Goal: Book appointment/travel/reservation

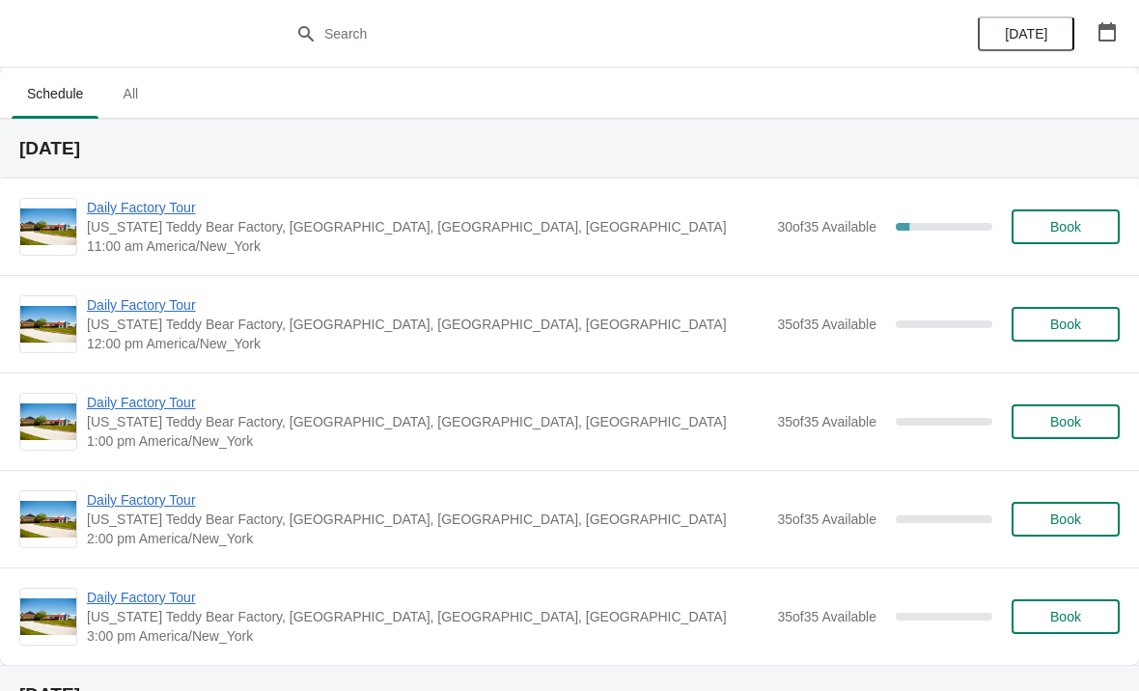
click at [153, 211] on span "Daily Factory Tour" at bounding box center [427, 207] width 680 height 19
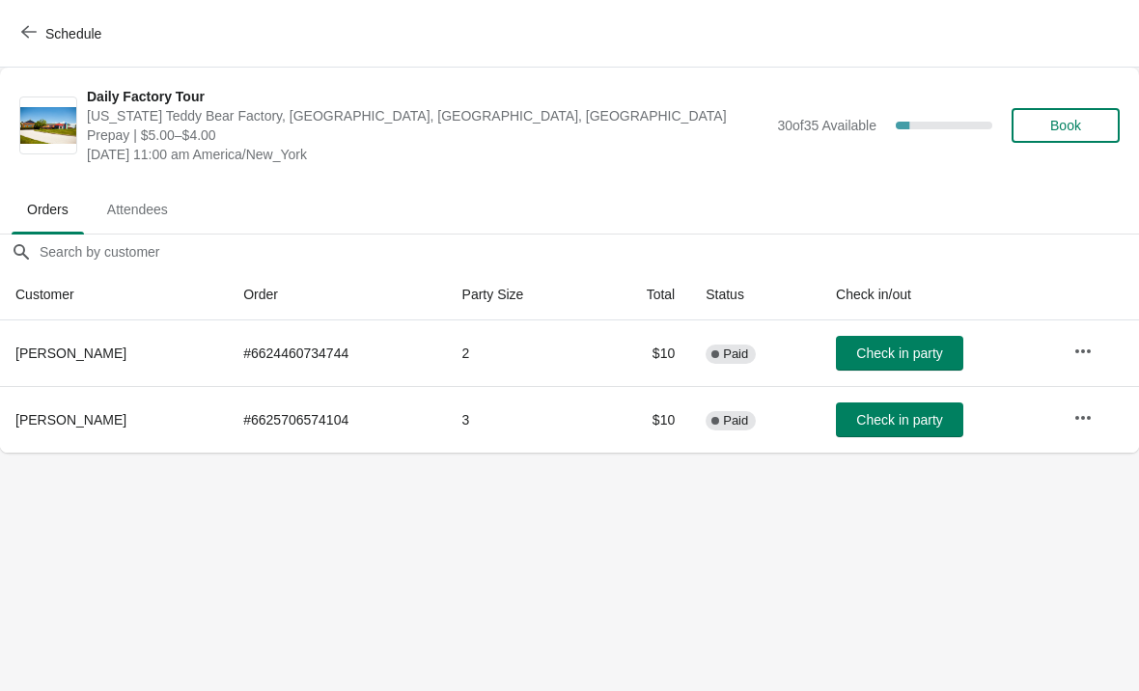
click at [920, 349] on span "Check in party" at bounding box center [899, 352] width 86 height 15
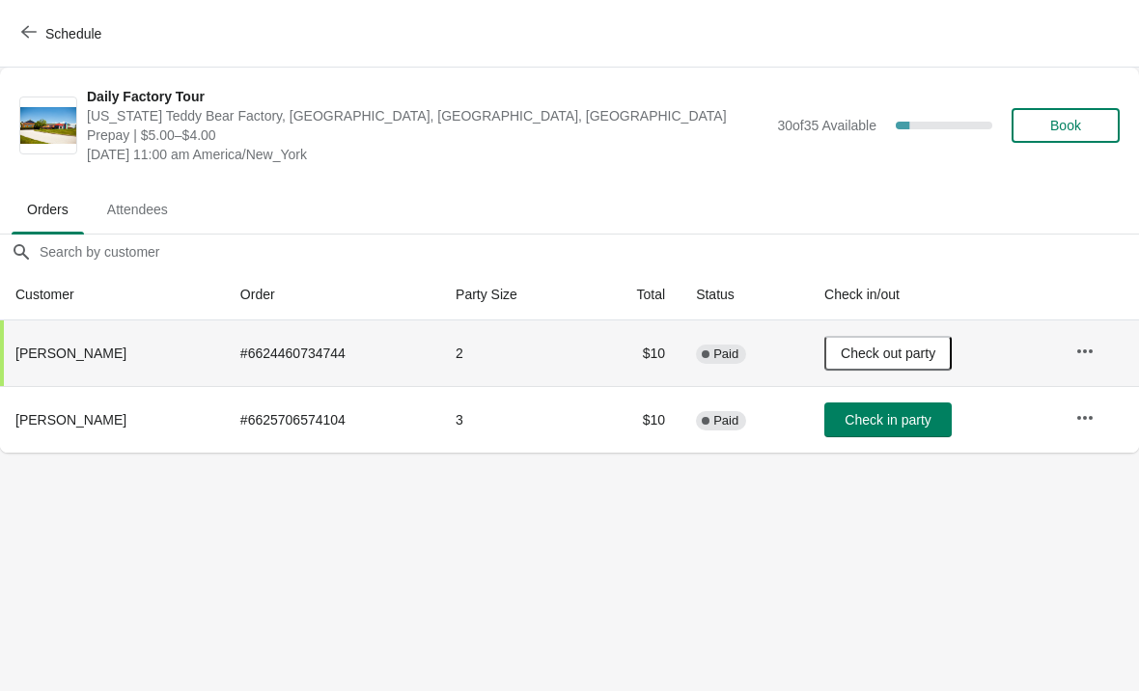
click at [80, 39] on span "Schedule" at bounding box center [73, 33] width 56 height 15
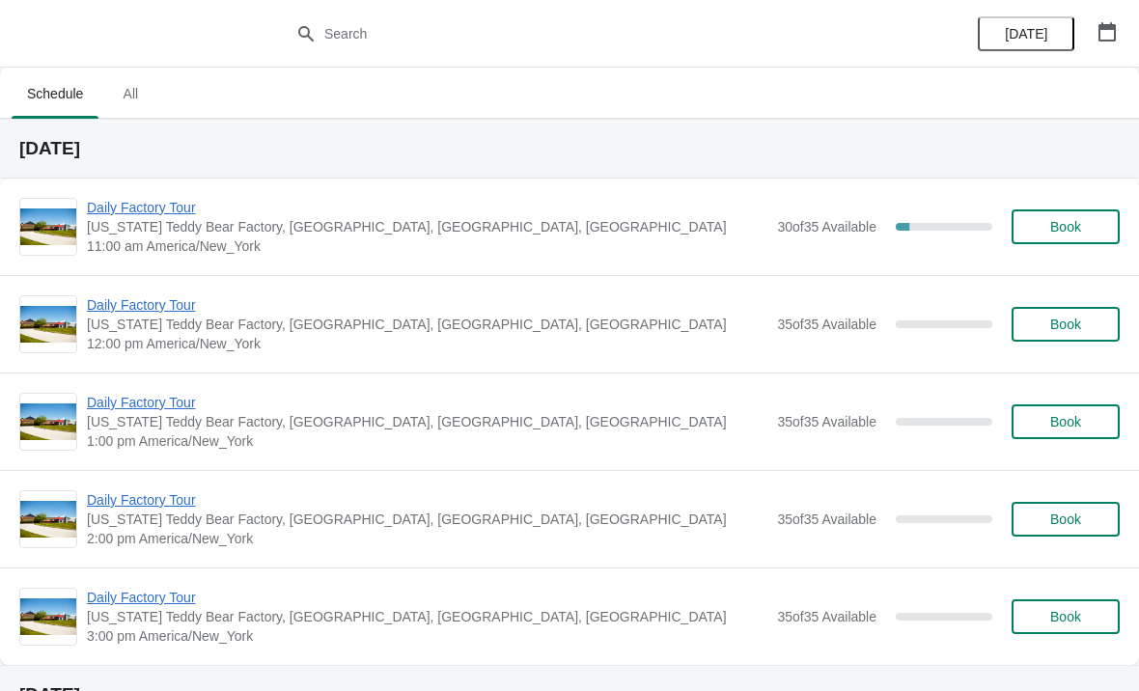
click at [167, 211] on span "Daily Factory Tour" at bounding box center [427, 207] width 680 height 19
click at [144, 306] on span "Daily Factory Tour" at bounding box center [427, 304] width 680 height 19
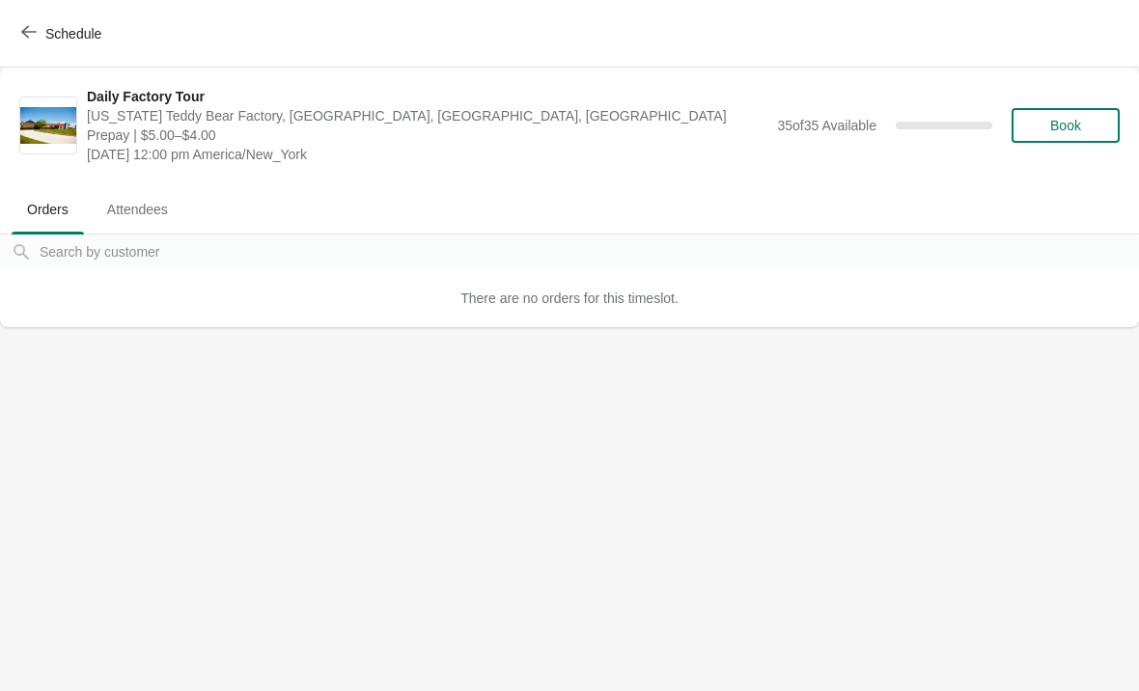
click at [42, 41] on span "Schedule" at bounding box center [63, 33] width 76 height 18
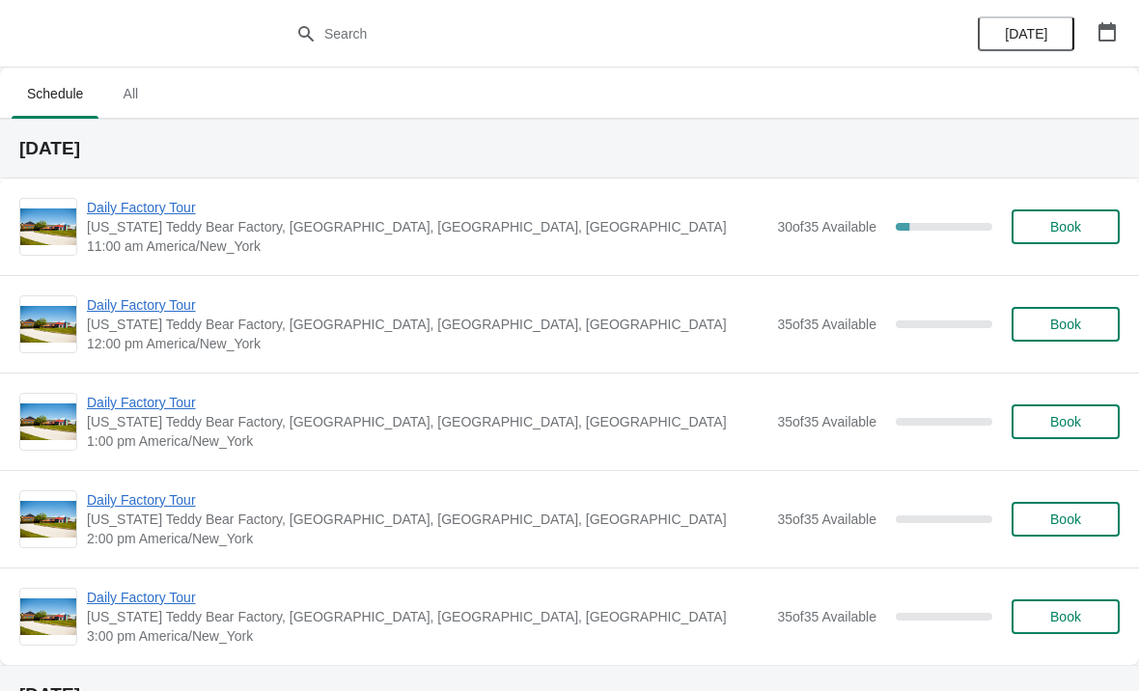
click at [144, 214] on span "Daily Factory Tour" at bounding box center [427, 207] width 680 height 19
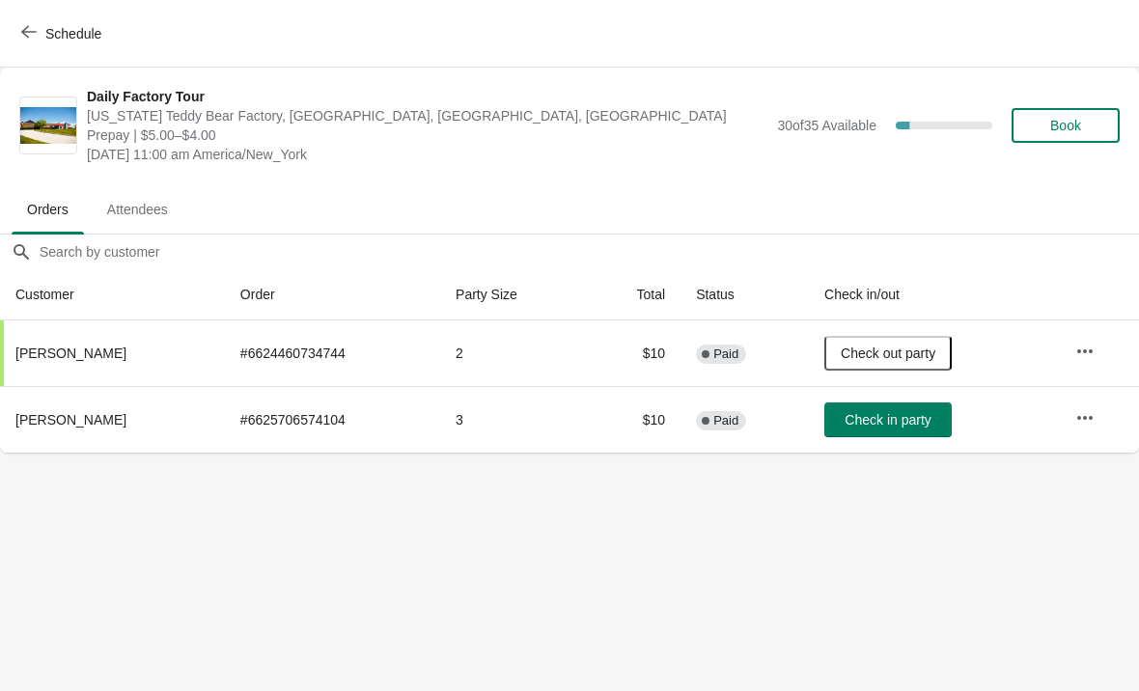
click at [1087, 413] on icon "button" at bounding box center [1084, 417] width 19 height 19
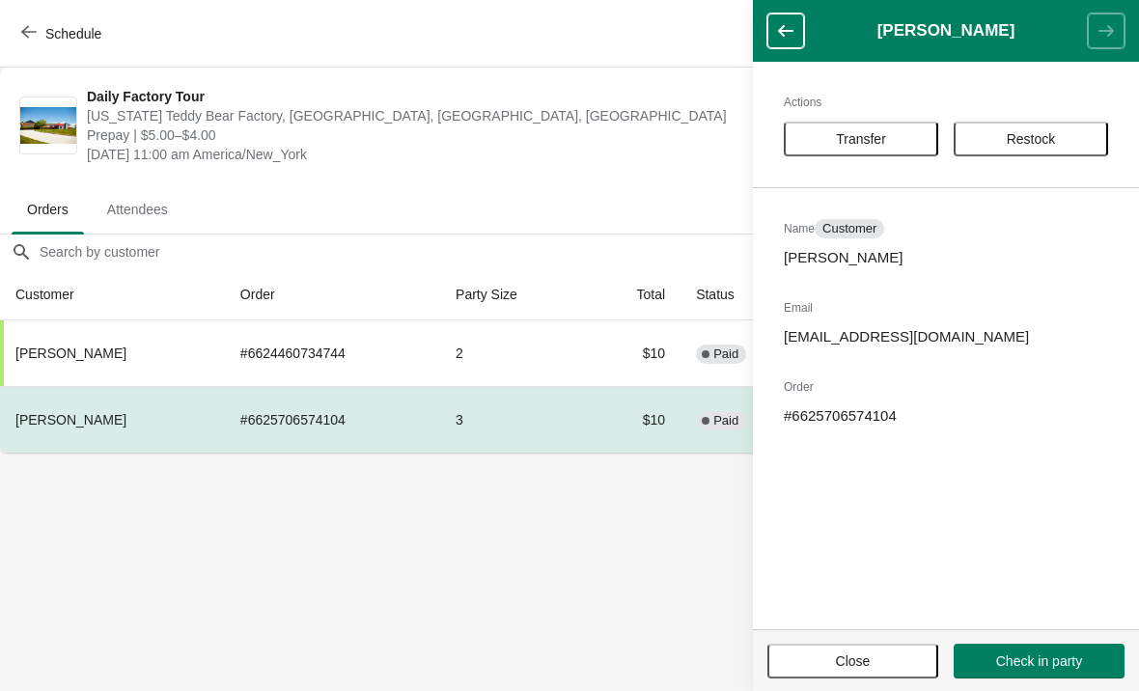
click at [852, 141] on span "Transfer" at bounding box center [861, 138] width 50 height 15
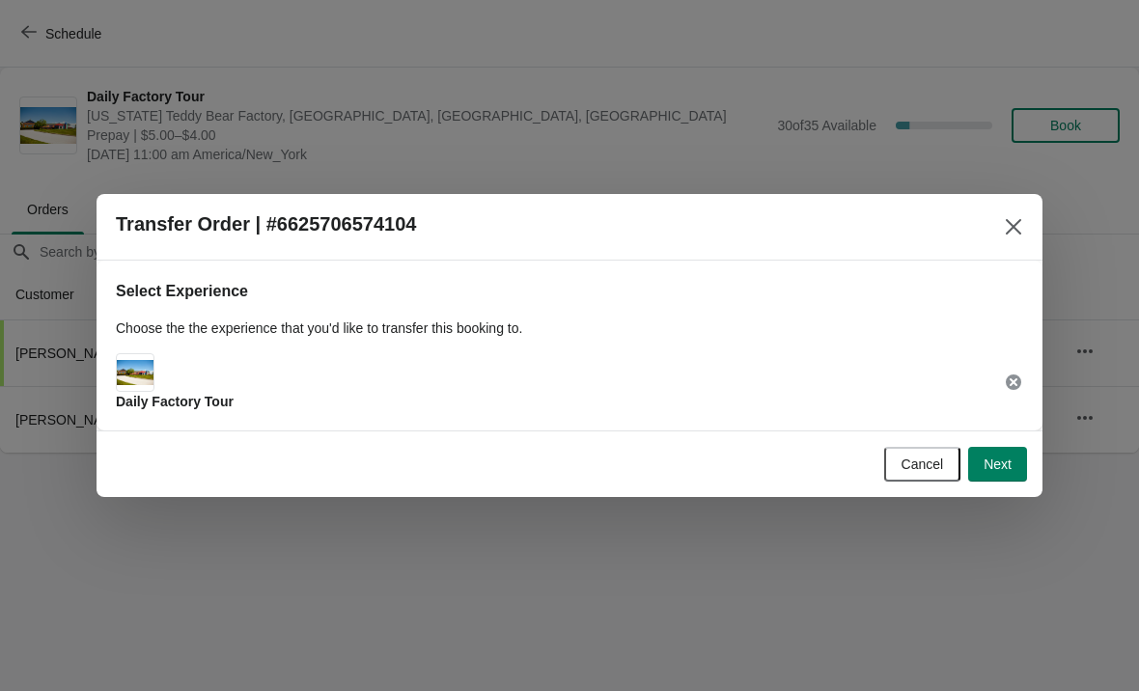
click at [166, 402] on span "Daily Factory Tour" at bounding box center [175, 401] width 118 height 15
click at [997, 464] on span "Next" at bounding box center [997, 463] width 28 height 15
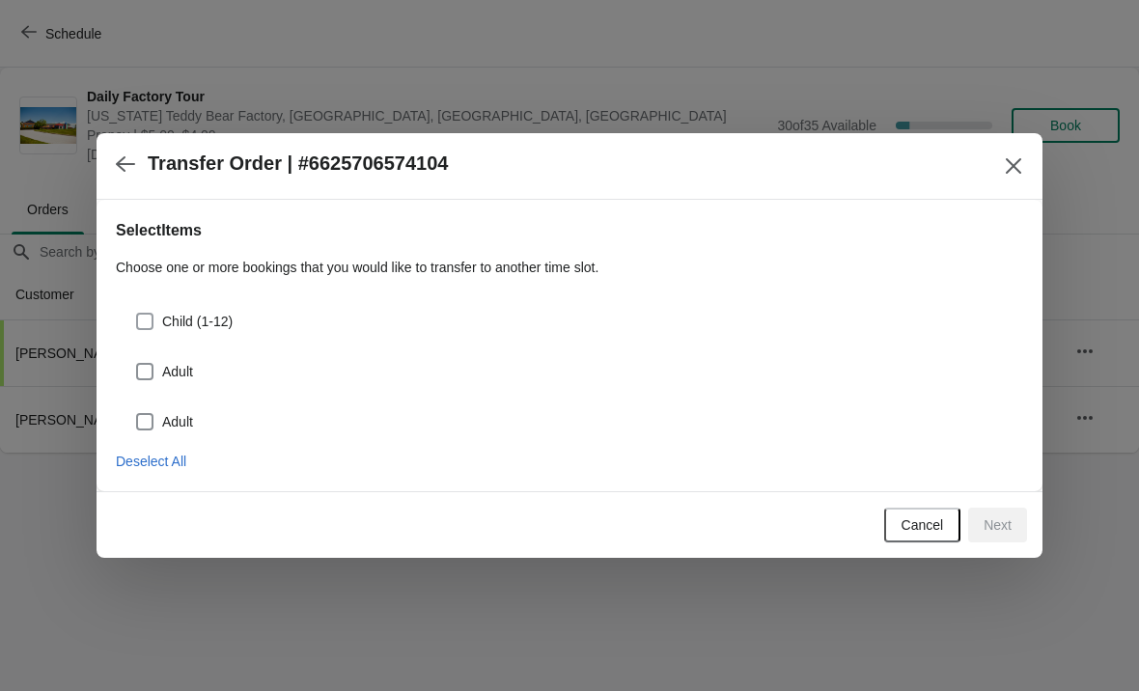
click at [138, 323] on span at bounding box center [144, 321] width 17 height 17
click at [137, 314] on input "Child (1-12)" at bounding box center [136, 313] width 1 height 1
checkbox input "true"
select select "Child (1-12)"
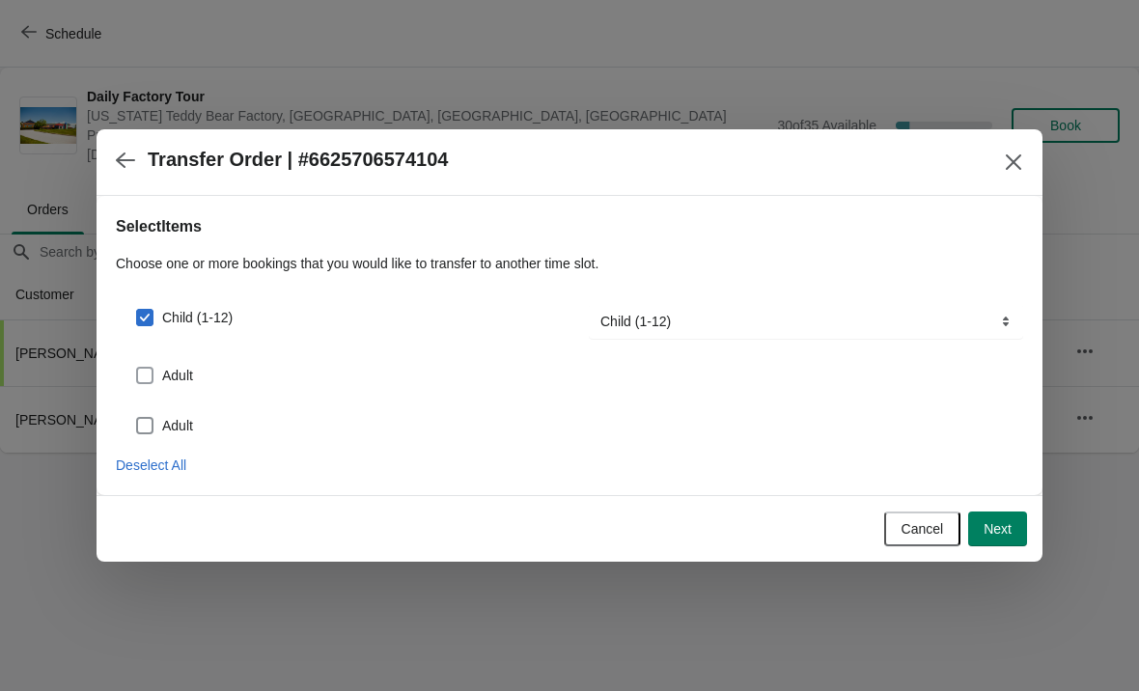
click at [143, 371] on span at bounding box center [144, 375] width 17 height 17
click at [137, 368] on input "Adult" at bounding box center [136, 367] width 1 height 1
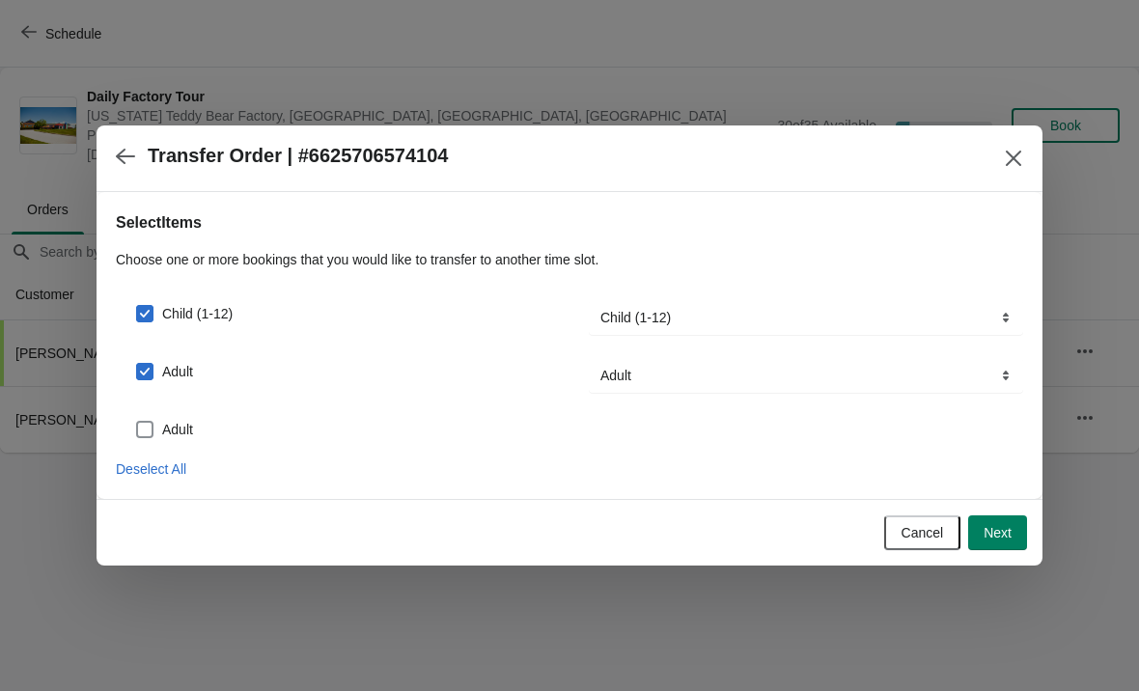
click at [141, 373] on span at bounding box center [144, 371] width 17 height 17
click at [137, 364] on input "Adult" at bounding box center [136, 363] width 1 height 1
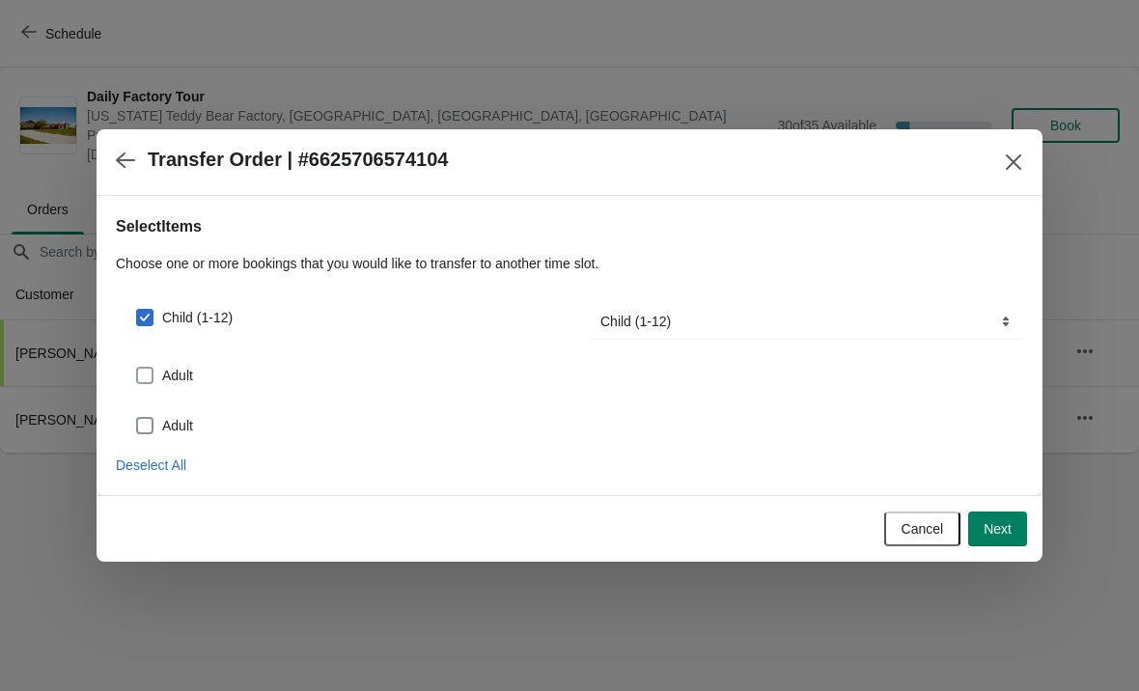
click at [149, 373] on span at bounding box center [144, 375] width 17 height 17
click at [137, 368] on input "Adult" at bounding box center [136, 367] width 1 height 1
checkbox input "true"
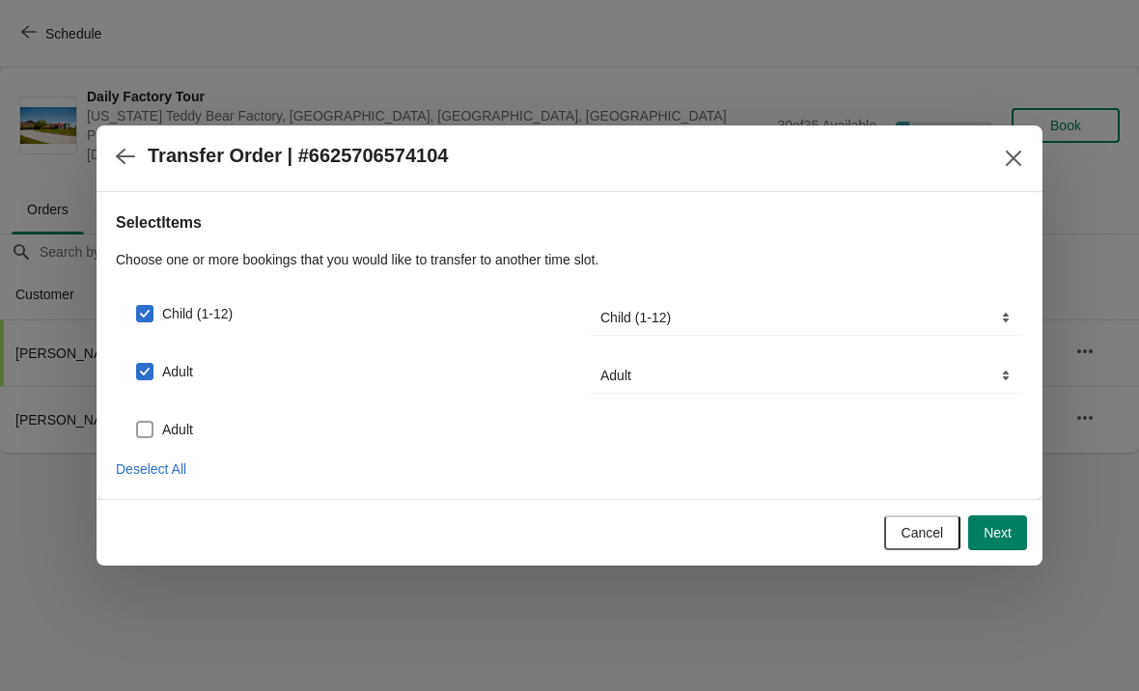
click at [141, 431] on span at bounding box center [144, 429] width 17 height 17
click at [137, 422] on input "Adult" at bounding box center [136, 421] width 1 height 1
checkbox input "true"
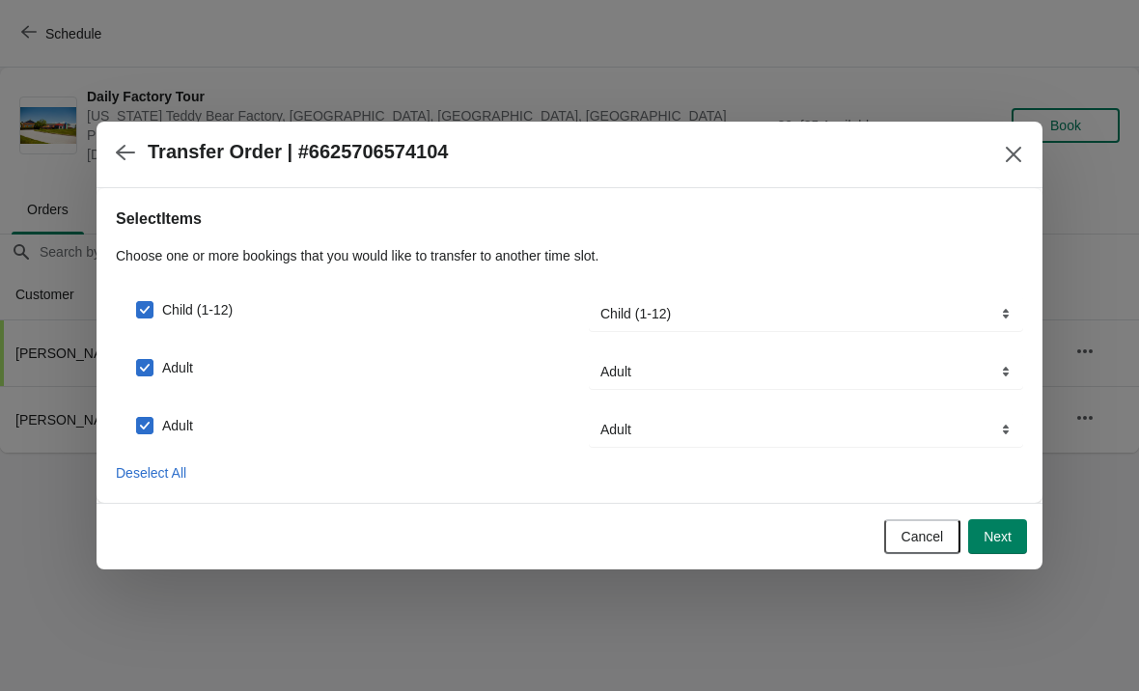
click at [992, 544] on span "Next" at bounding box center [997, 536] width 28 height 15
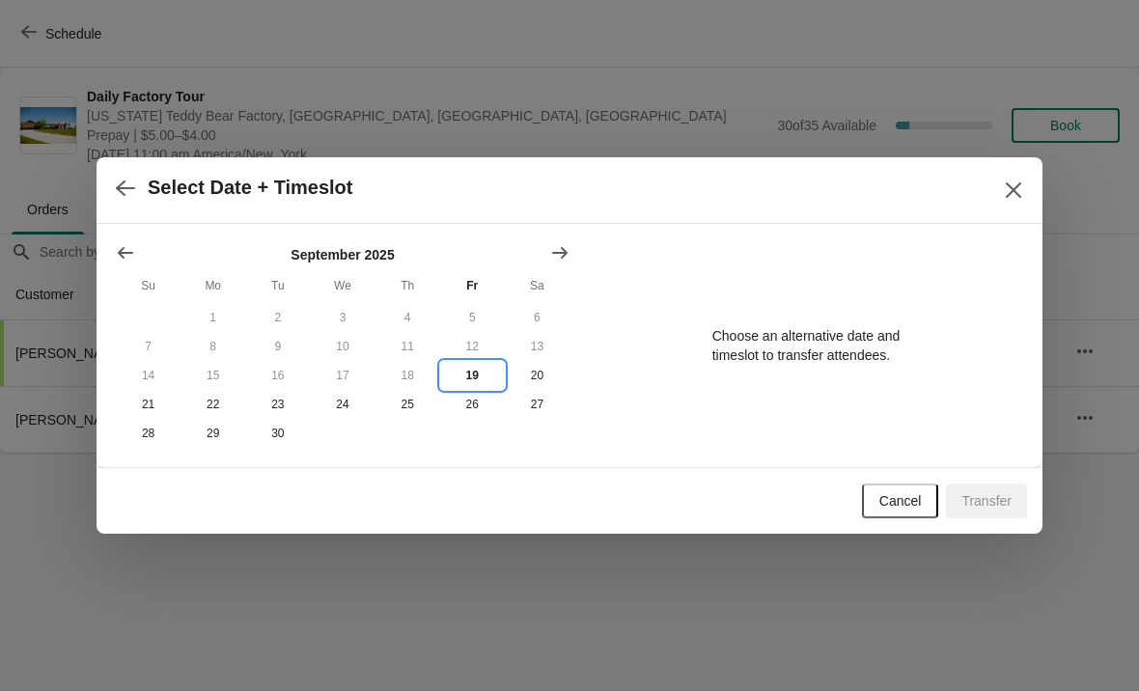
click at [473, 371] on button "19" at bounding box center [472, 375] width 65 height 29
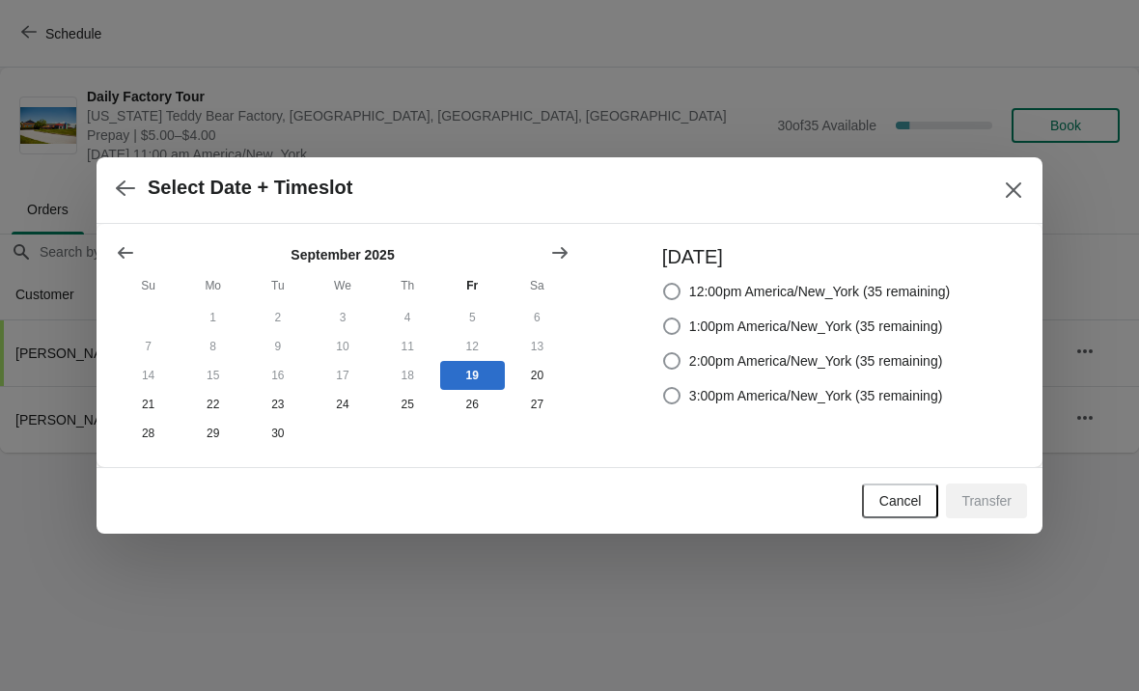
click at [662, 290] on span at bounding box center [671, 291] width 19 height 19
click at [663, 284] on input "12:00pm America/New_York (35 remaining)" at bounding box center [663, 283] width 1 height 1
radio input "true"
click at [1000, 497] on span "Transfer" at bounding box center [986, 500] width 50 height 15
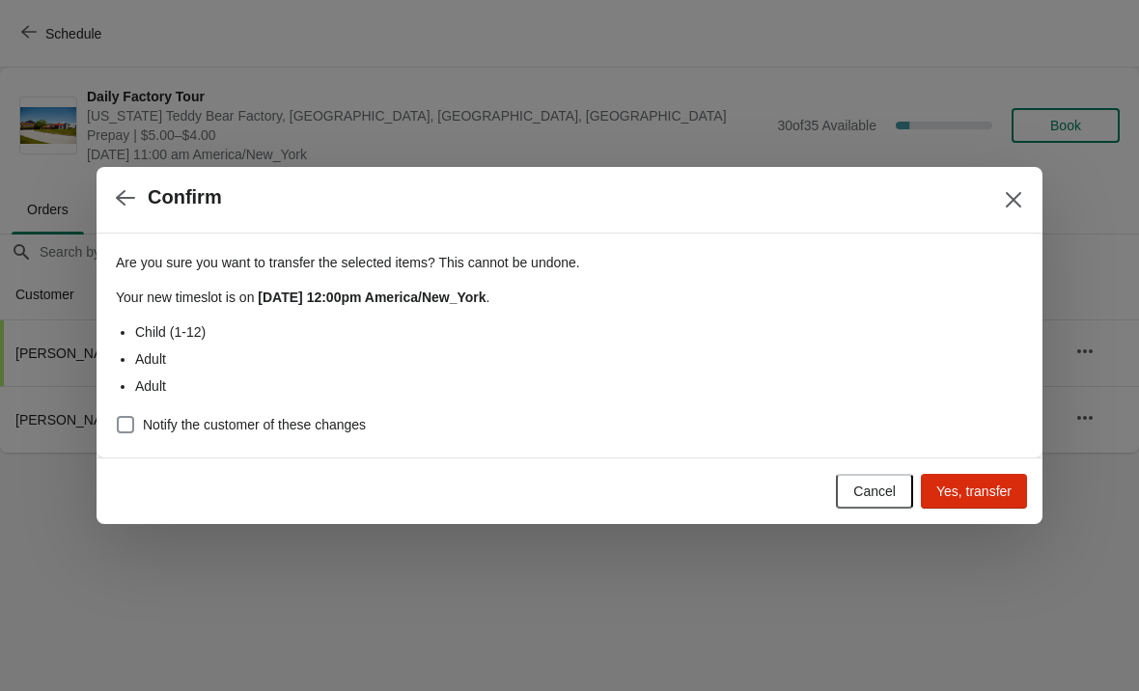
click at [979, 480] on button "Yes, transfer" at bounding box center [974, 491] width 106 height 35
